Goal: Task Accomplishment & Management: Use online tool/utility

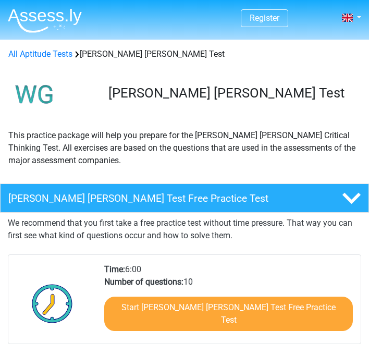
scroll to position [4, 0]
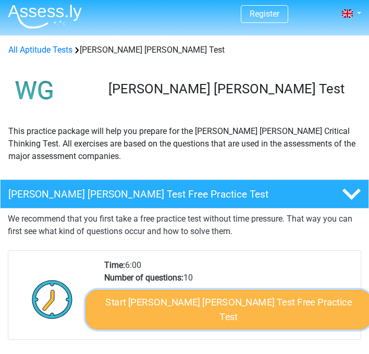
click at [137, 303] on link "Start [PERSON_NAME] [PERSON_NAME] Test Free Practice Test" at bounding box center [229, 310] width 286 height 40
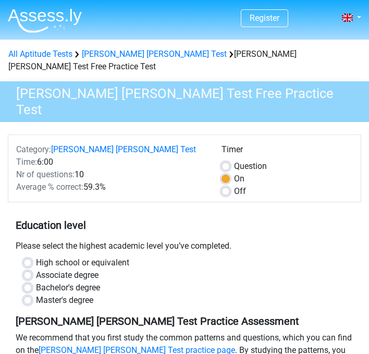
click at [36, 282] on label "Bachelor's degree" at bounding box center [68, 288] width 64 height 13
click at [28, 282] on input "Bachelor's degree" at bounding box center [27, 287] width 8 height 10
radio input "true"
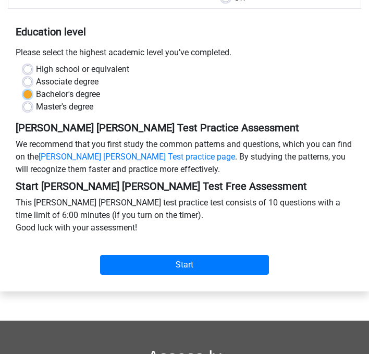
scroll to position [198, 0]
